Goal: Find specific page/section: Find specific page/section

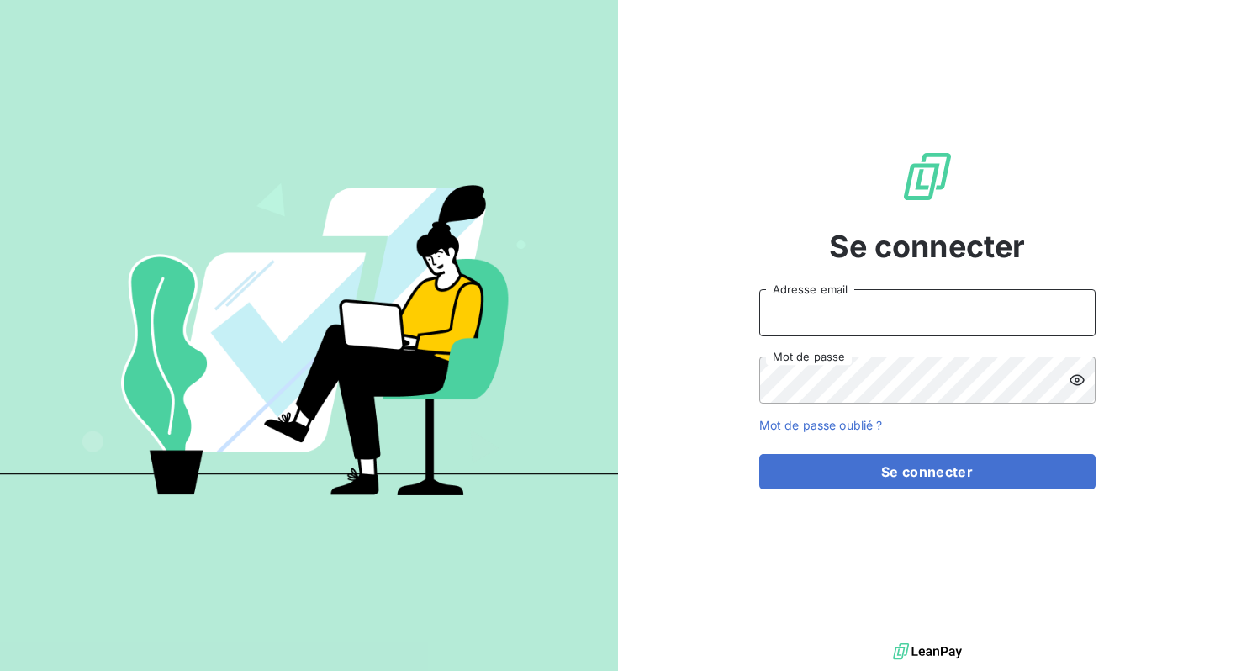
click at [826, 321] on input "Adresse email" at bounding box center [927, 312] width 336 height 47
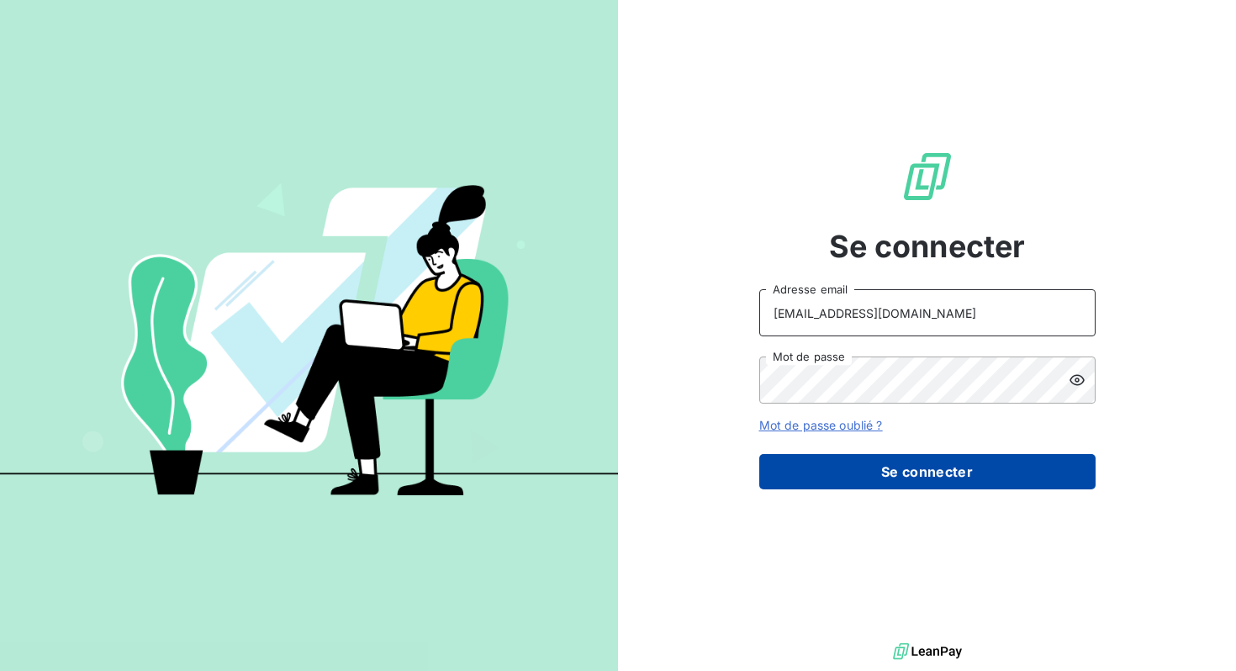
type input "[PERSON_NAME][EMAIL_ADDRESS][DOMAIN_NAME]"
click at [899, 480] on button "Se connecter" at bounding box center [927, 471] width 336 height 35
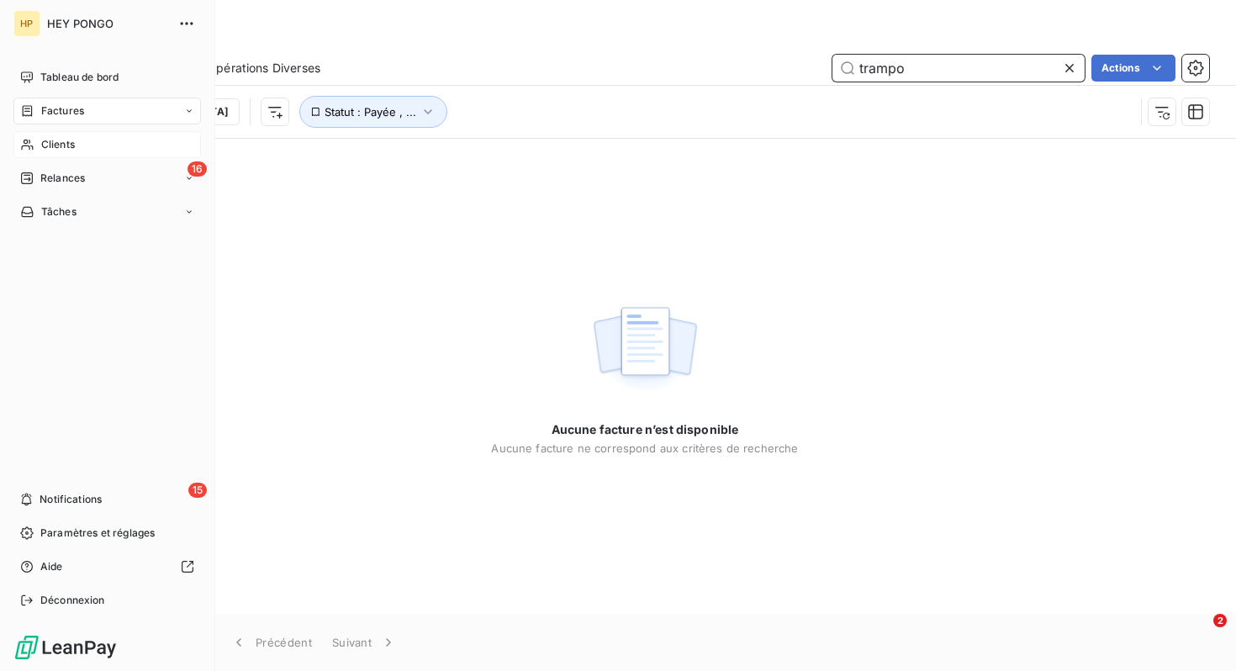
type input "trampo"
click at [73, 143] on span "Clients" at bounding box center [58, 144] width 34 height 15
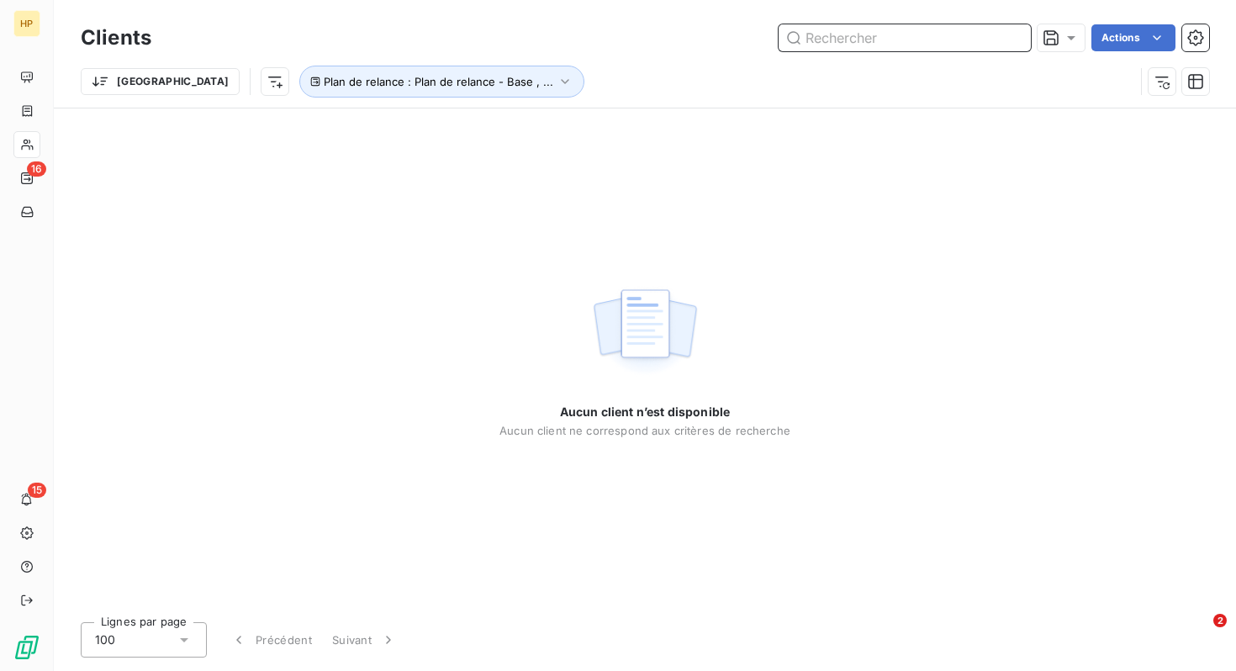
click at [855, 37] on input "text" at bounding box center [904, 37] width 252 height 27
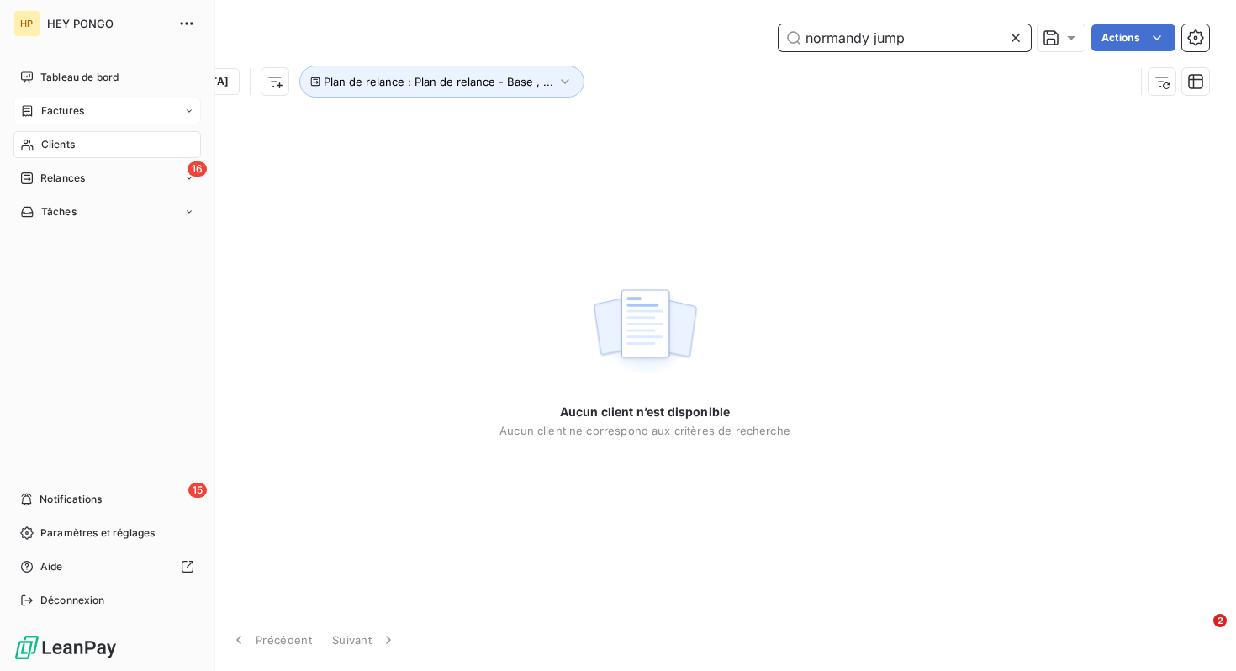
type input "normandy jump"
click at [56, 124] on div "Factures" at bounding box center [106, 111] width 187 height 27
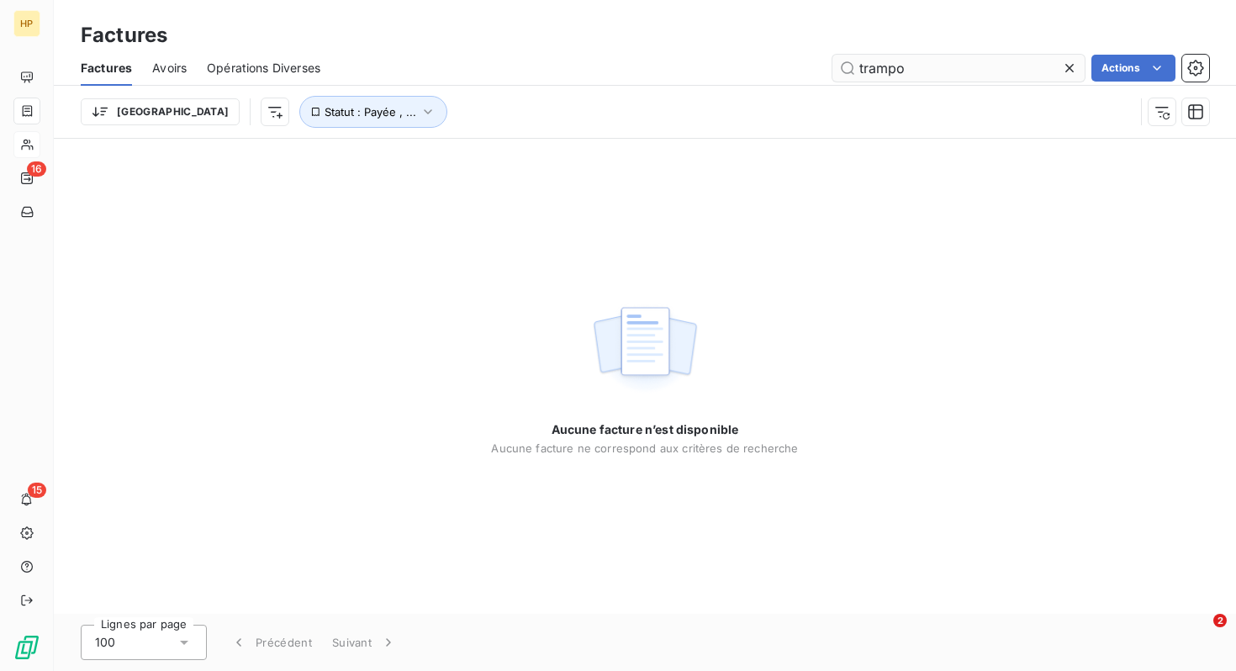
click at [916, 75] on input "trampo" at bounding box center [958, 68] width 252 height 27
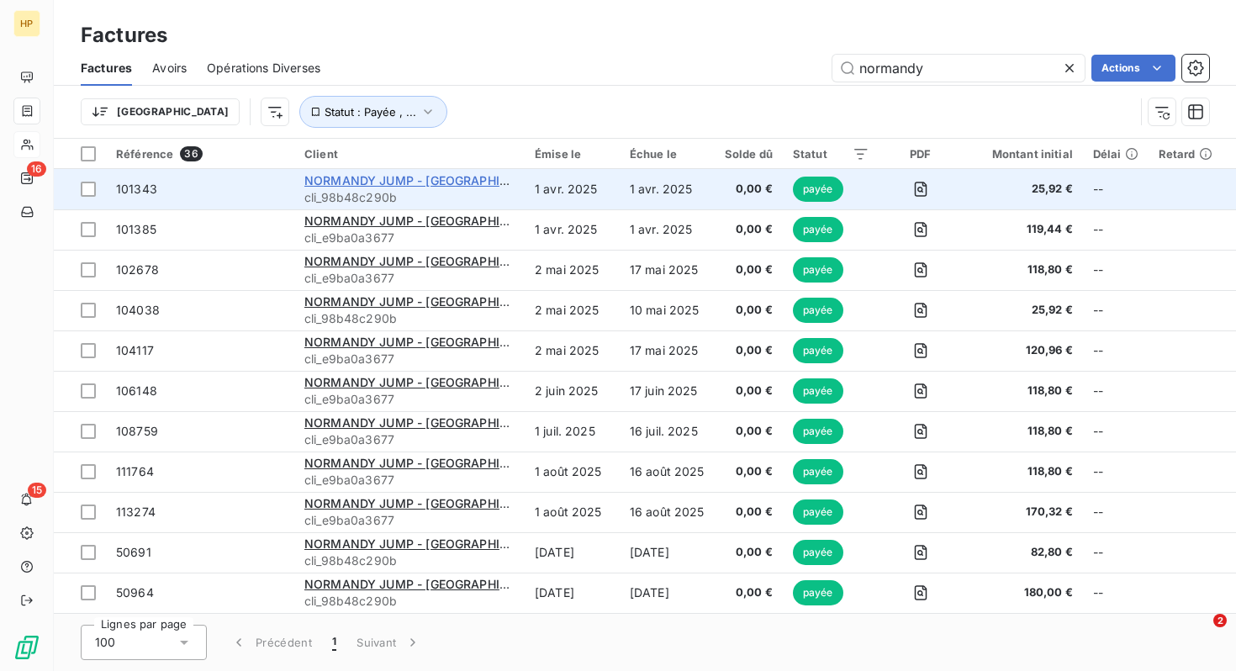
type input "normandy"
click at [403, 182] on span "NORMANDY JUMP - [GEOGRAPHIC_DATA]" at bounding box center [425, 180] width 243 height 14
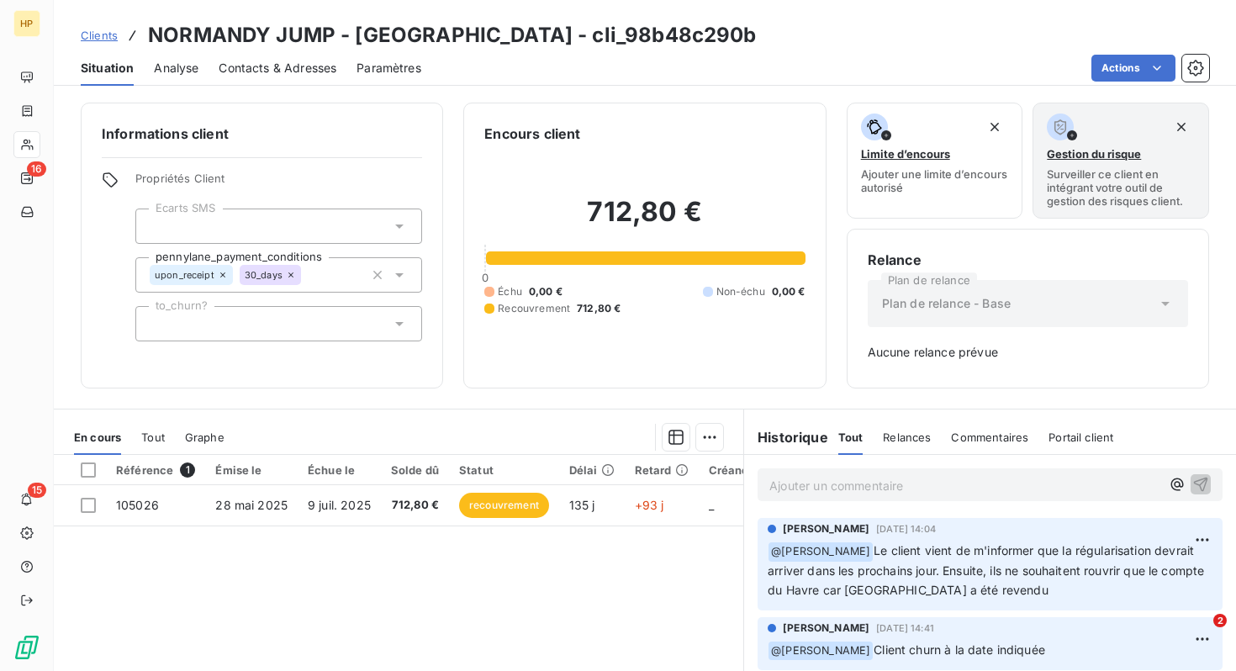
click at [408, 113] on div "Informations client Propriétés Client Ecarts SMS pennylane_payment_conditions u…" at bounding box center [262, 246] width 362 height 286
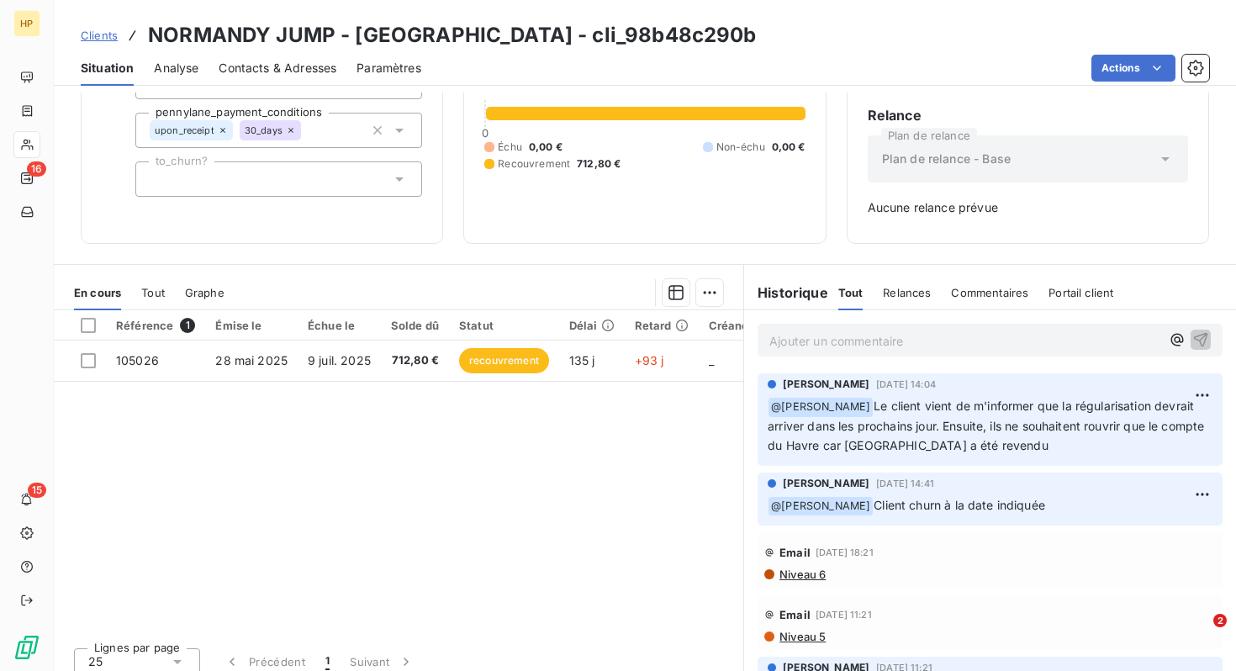
scroll to position [158, 0]
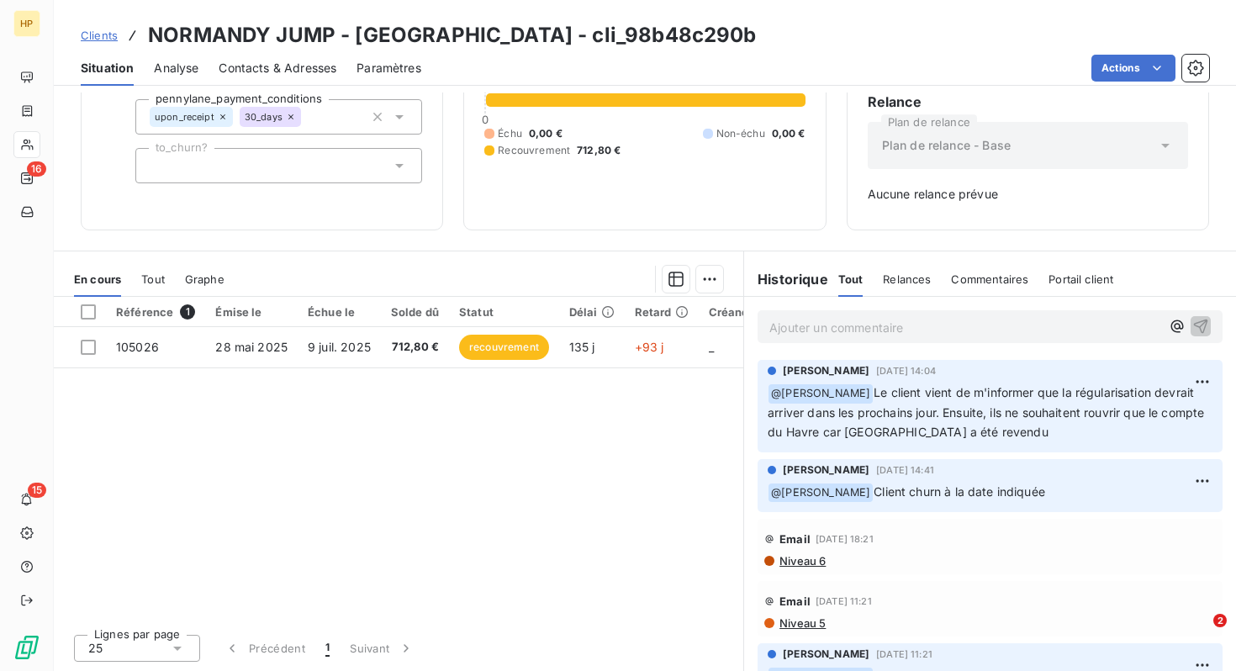
drag, startPoint x: 408, startPoint y: 113, endPoint x: 672, endPoint y: 419, distance: 404.6
click at [672, 419] on div "Informations client Propriétés Client Ecarts SMS pennylane_payment_conditions u…" at bounding box center [645, 381] width 1182 height 578
click at [853, 339] on div "Ajouter un commentaire ﻿" at bounding box center [989, 326] width 465 height 33
click at [826, 323] on p "Ajouter un commentaire ﻿" at bounding box center [964, 327] width 391 height 21
